Goal: Task Accomplishment & Management: Manage account settings

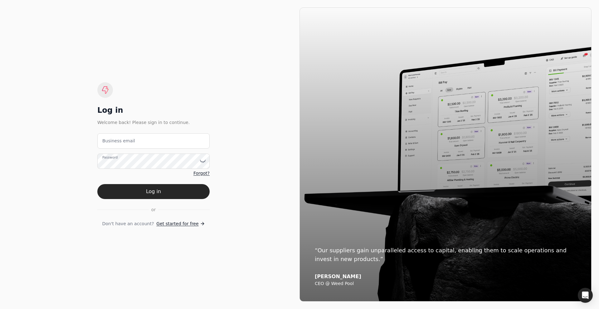
click at [127, 138] on label "Business email" at bounding box center [118, 141] width 33 height 7
click at [127, 138] on email "Business email" at bounding box center [153, 140] width 112 height 15
click at [144, 102] on div "Log in Welcome back! Please sign in to continue. Business email Password Forgot…" at bounding box center [153, 154] width 112 height 145
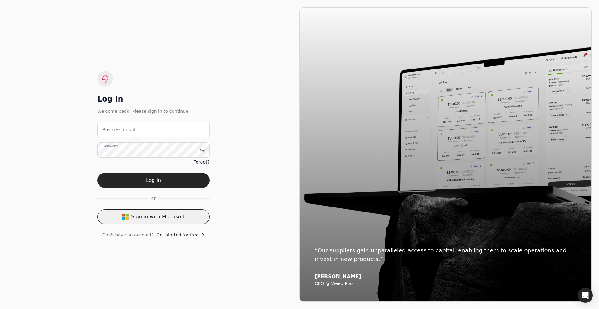
click at [143, 218] on button "Sign in with Microsoft" at bounding box center [153, 217] width 112 height 15
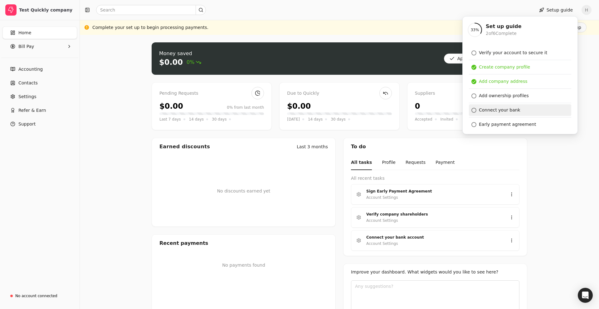
click at [500, 113] on div "Connect your bank" at bounding box center [499, 110] width 41 height 7
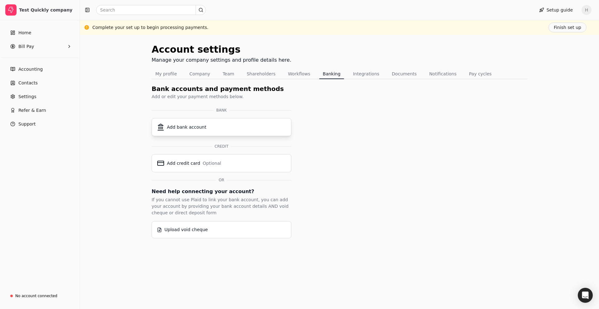
click at [201, 129] on div "Add bank account" at bounding box center [186, 127] width 39 height 7
